Goal: Information Seeking & Learning: Learn about a topic

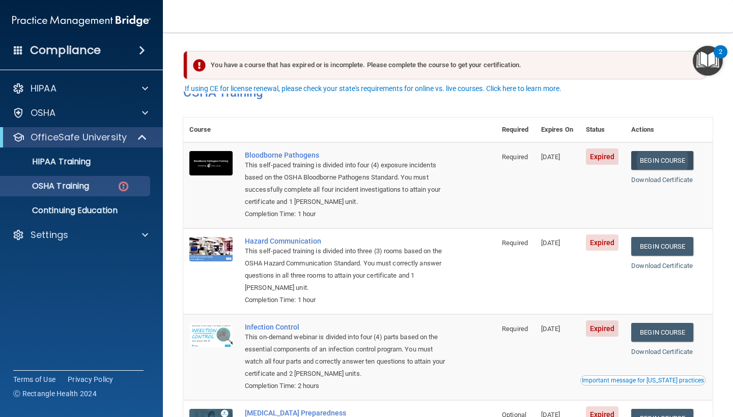
scroll to position [21, 0]
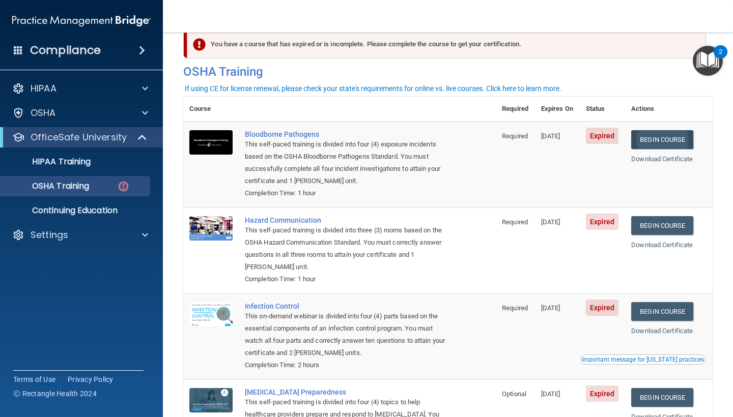
click at [669, 136] on link "Begin Course" at bounding box center [662, 139] width 62 height 19
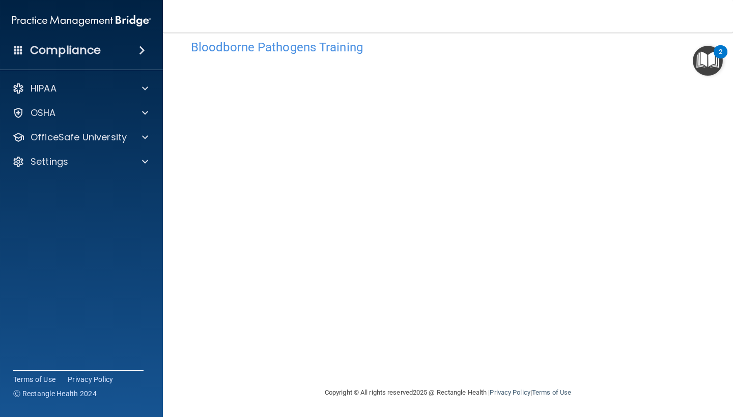
scroll to position [18, 0]
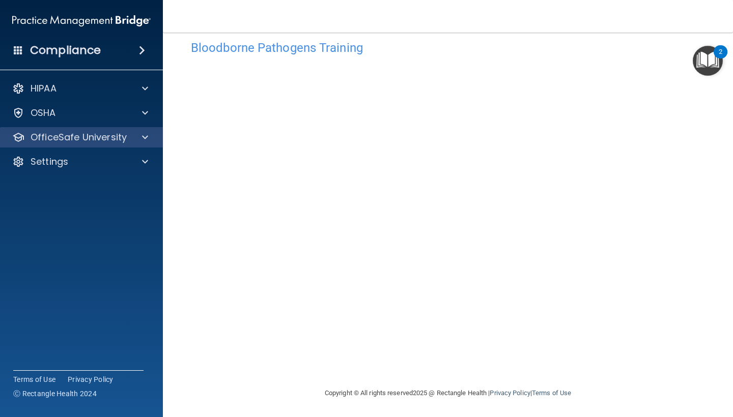
click at [93, 136] on p "OfficeSafe University" at bounding box center [79, 137] width 96 height 12
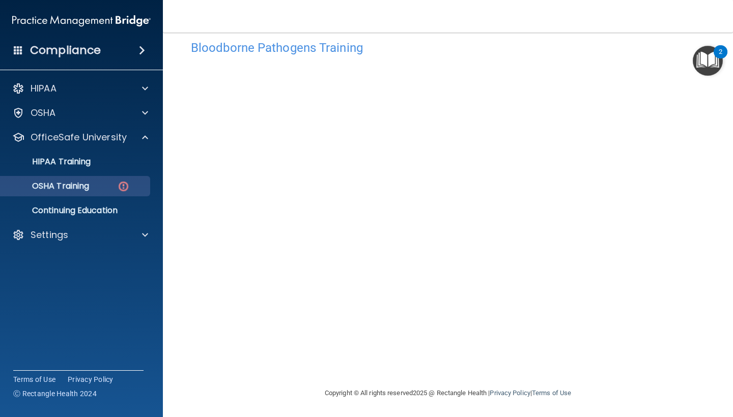
click at [89, 182] on p "OSHA Training" at bounding box center [48, 186] width 82 height 10
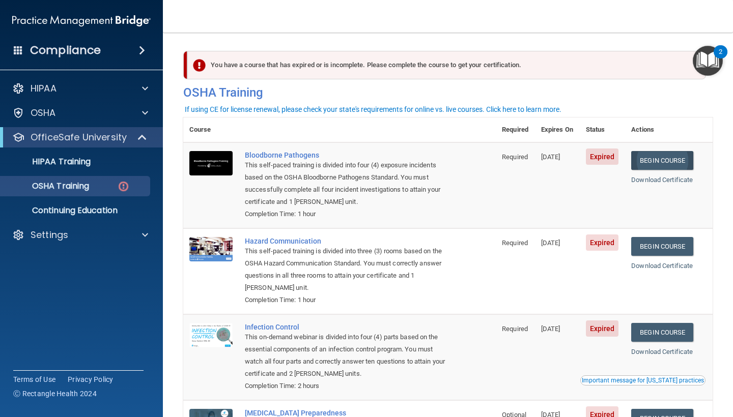
click at [671, 161] on link "Begin Course" at bounding box center [662, 160] width 62 height 19
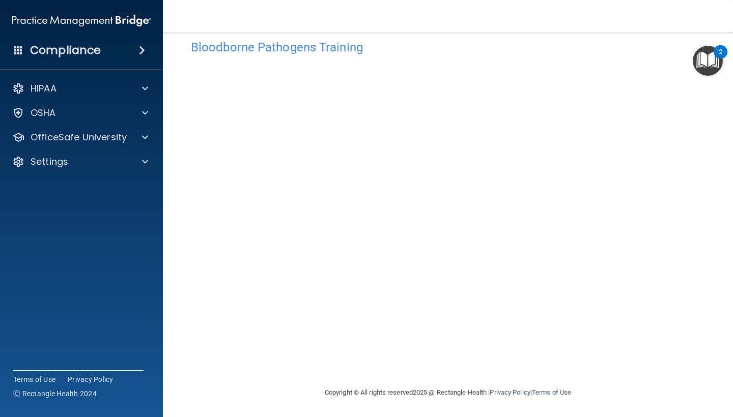
scroll to position [18, 0]
click at [289, 48] on h4 "Bloodborne Pathogens Training" at bounding box center [448, 47] width 514 height 13
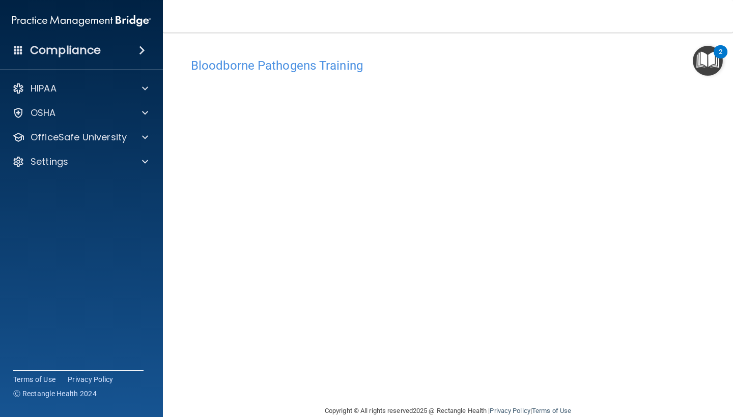
scroll to position [0, 0]
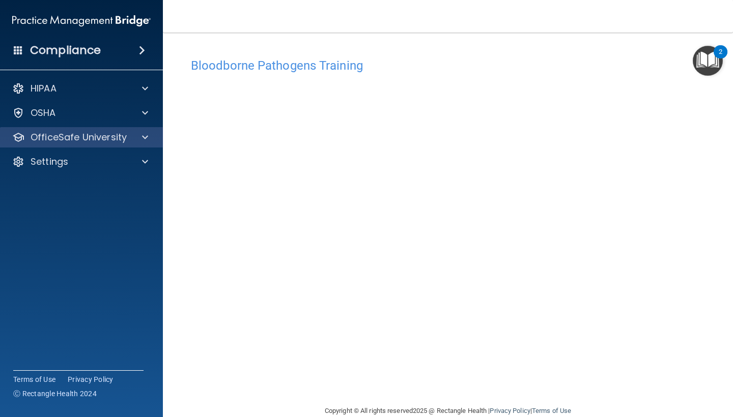
click at [147, 140] on span at bounding box center [145, 137] width 6 height 12
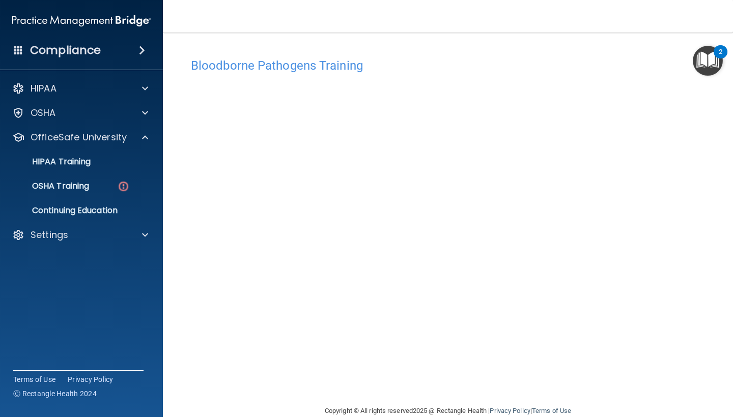
scroll to position [1, 0]
click at [89, 184] on p "OSHA Training" at bounding box center [48, 186] width 82 height 10
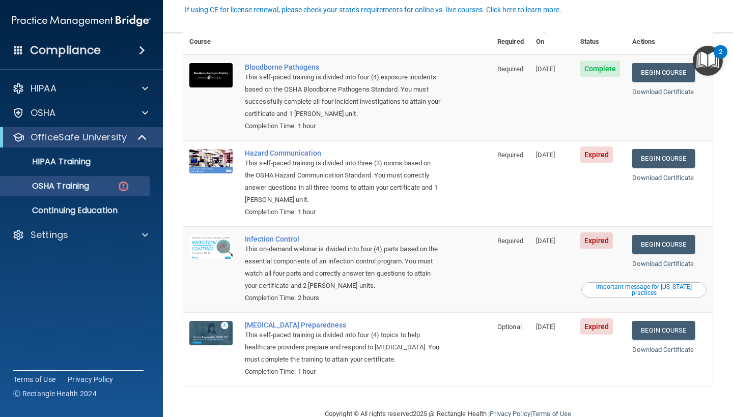
scroll to position [99, 0]
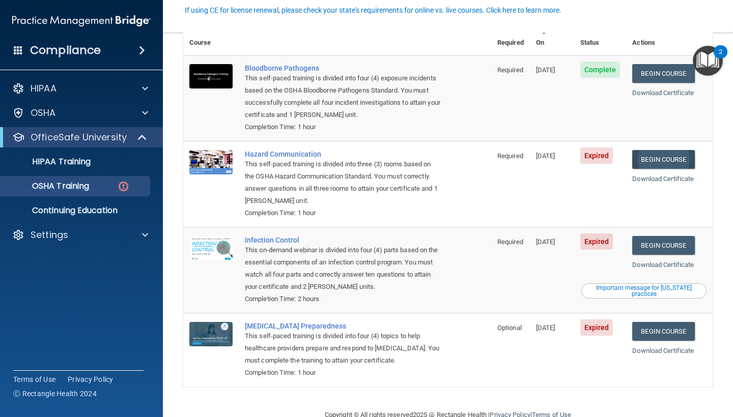
click at [672, 150] on link "Begin Course" at bounding box center [663, 159] width 62 height 19
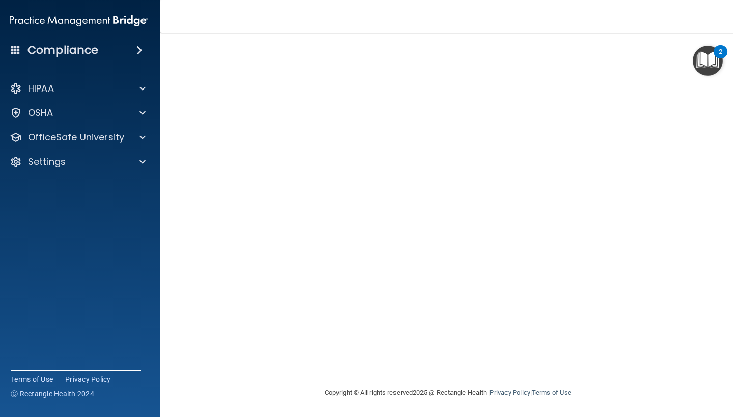
scroll to position [41, 0]
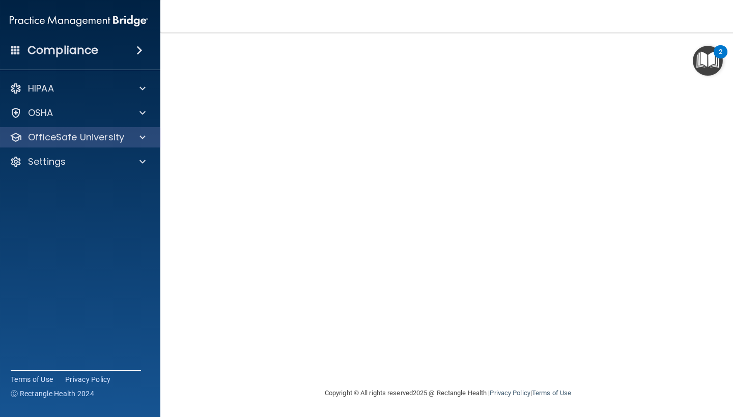
click at [115, 135] on p "OfficeSafe University" at bounding box center [76, 137] width 96 height 12
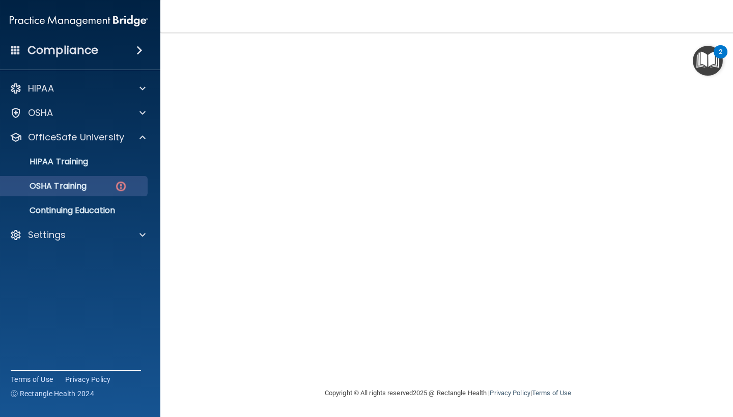
click at [120, 186] on img at bounding box center [121, 186] width 13 height 13
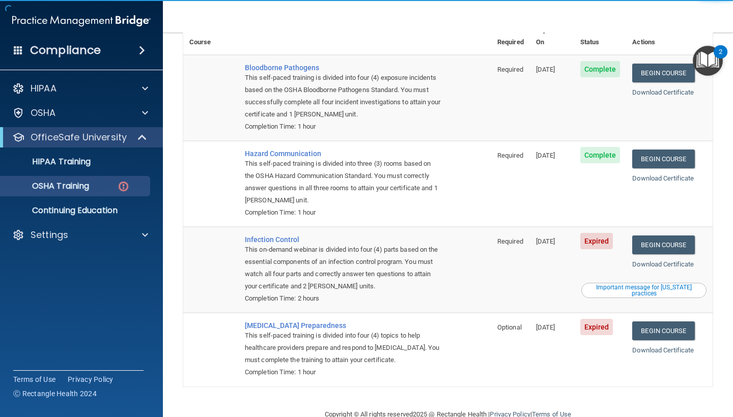
scroll to position [99, 0]
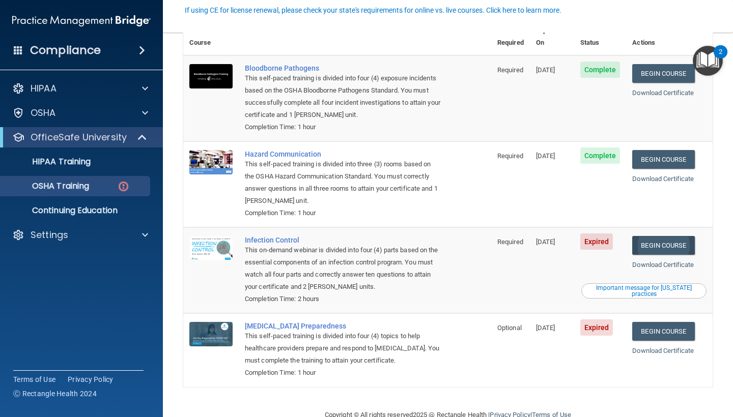
click at [672, 236] on link "Begin Course" at bounding box center [663, 245] width 62 height 19
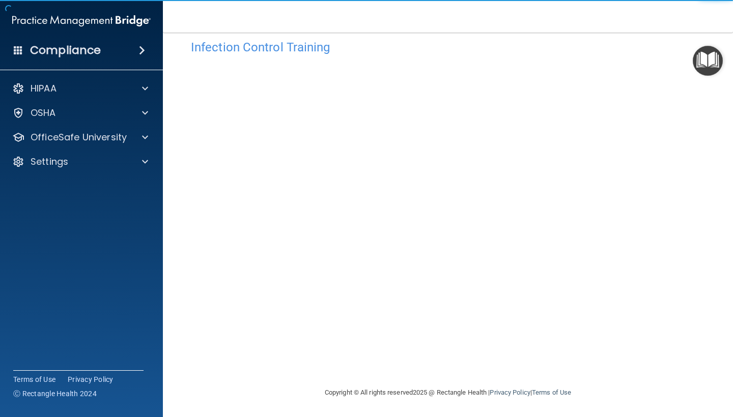
scroll to position [18, 0]
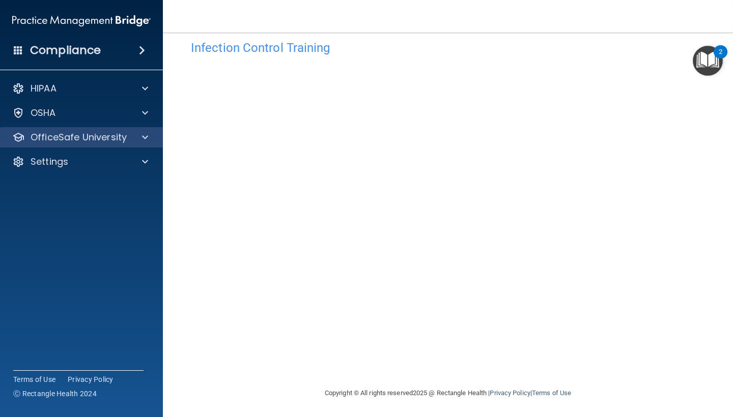
click at [142, 136] on span at bounding box center [145, 137] width 6 height 12
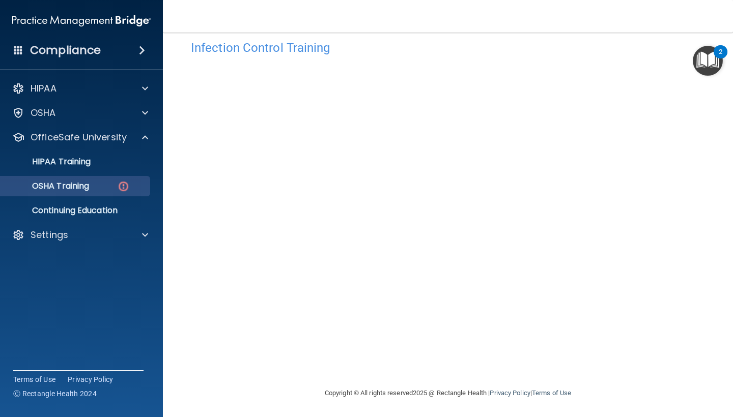
click at [130, 184] on div "OSHA Training" at bounding box center [76, 186] width 139 height 10
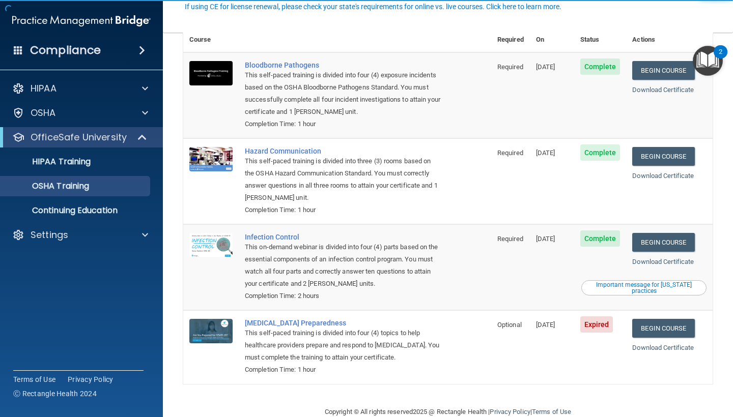
scroll to position [71, 0]
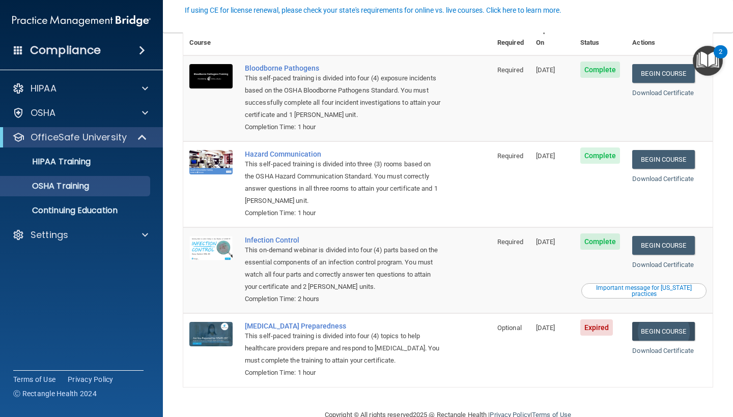
click at [671, 322] on link "Begin Course" at bounding box center [663, 331] width 62 height 19
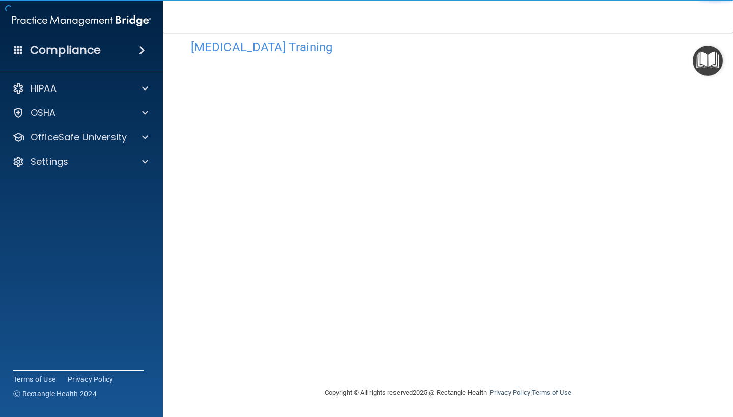
scroll to position [18, 0]
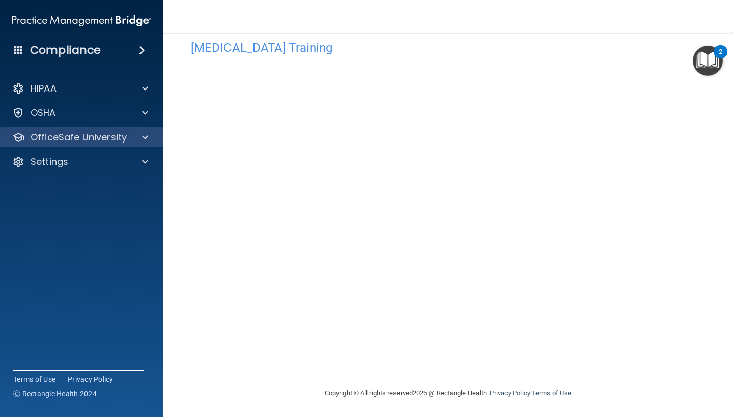
click at [98, 138] on p "OfficeSafe University" at bounding box center [79, 137] width 96 height 12
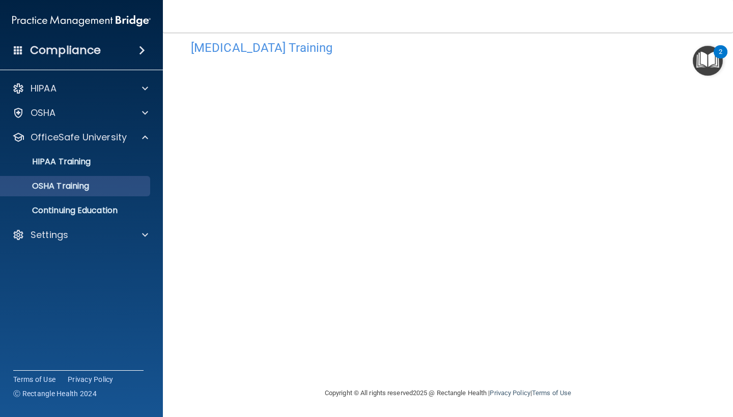
click at [106, 184] on div "OSHA Training" at bounding box center [76, 186] width 139 height 10
